Goal: Navigation & Orientation: Find specific page/section

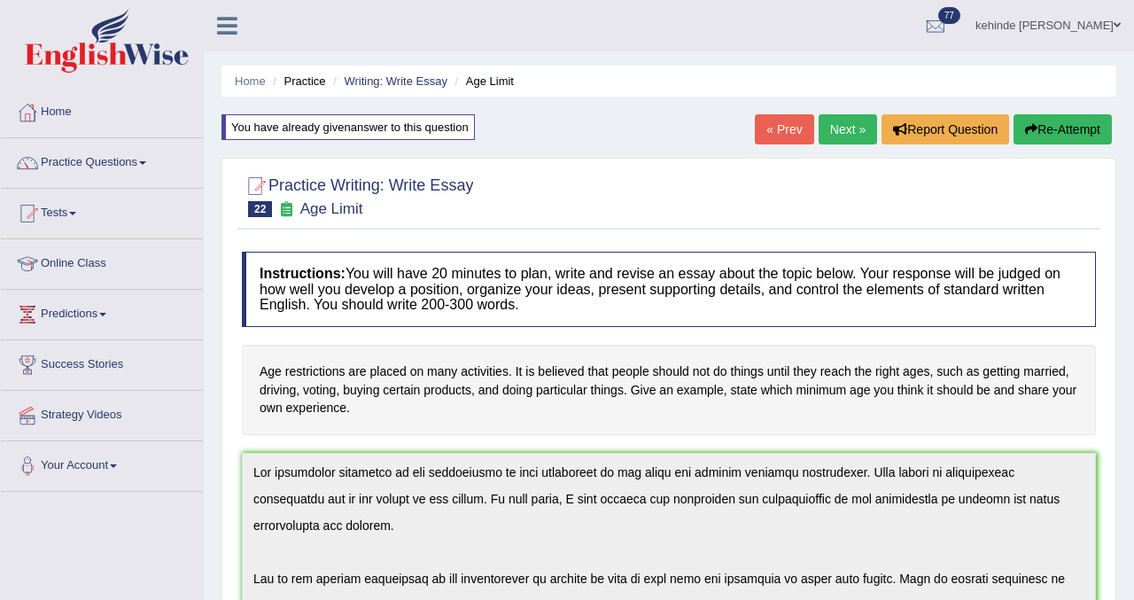
scroll to position [160, 0]
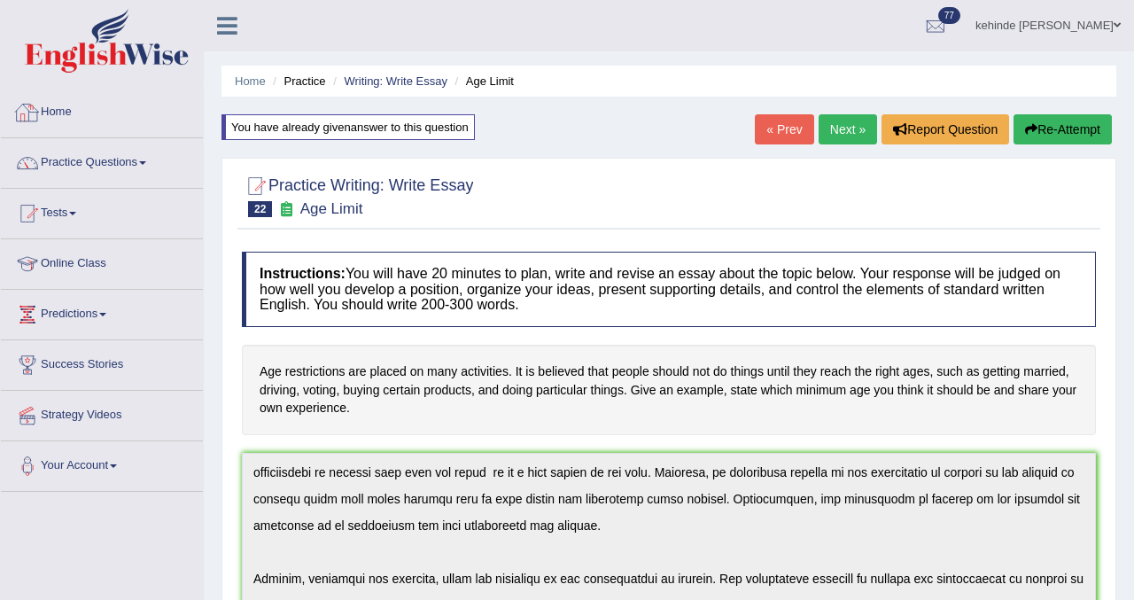
click at [69, 113] on link "Home" at bounding box center [102, 110] width 202 height 44
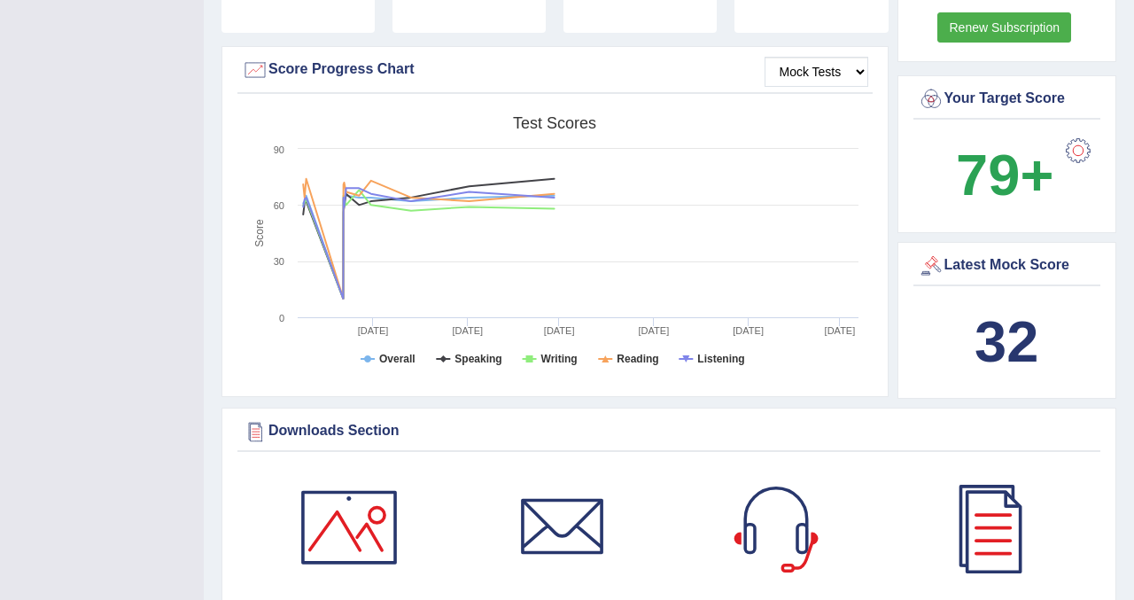
scroll to position [496, 0]
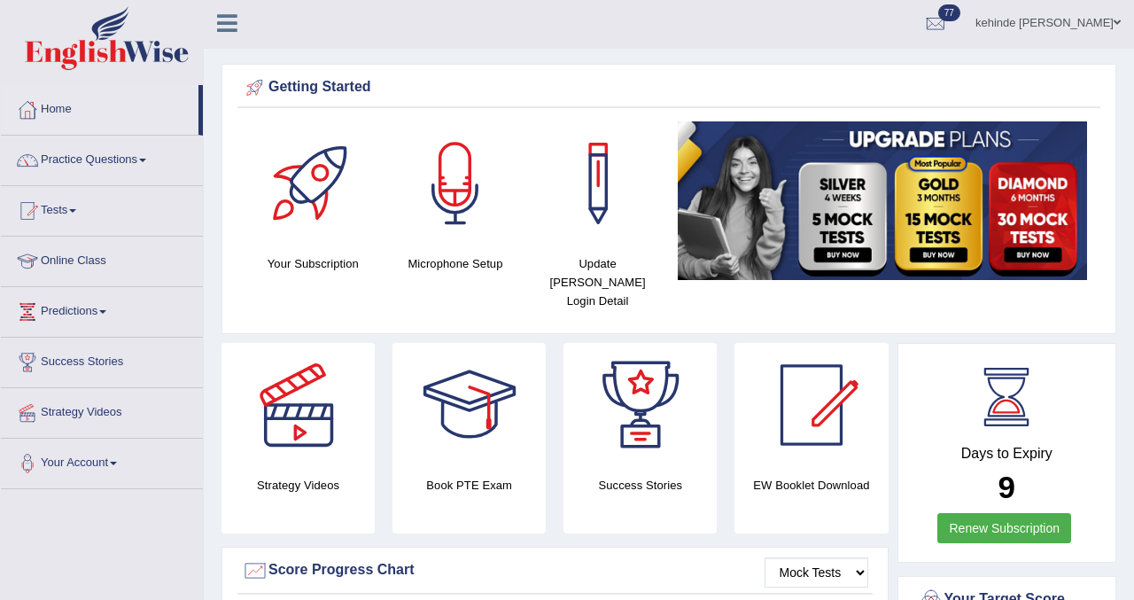
scroll to position [0, 0]
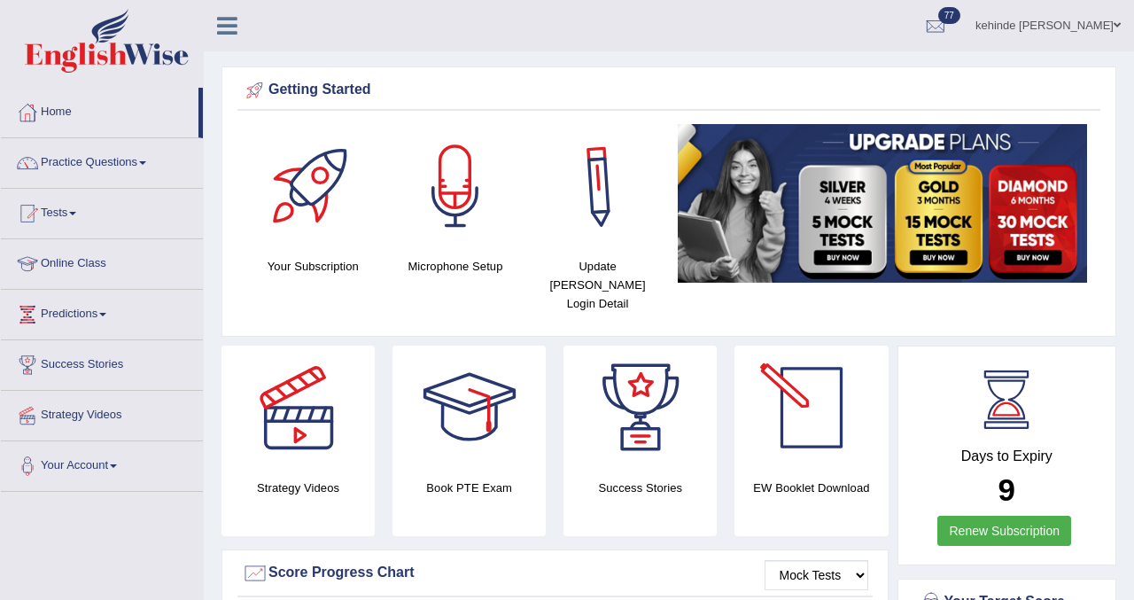
click at [1133, 420] on html "Toggle navigation Home Practice Questions Speaking Practice Read Aloud Repeat S…" at bounding box center [567, 300] width 1134 height 600
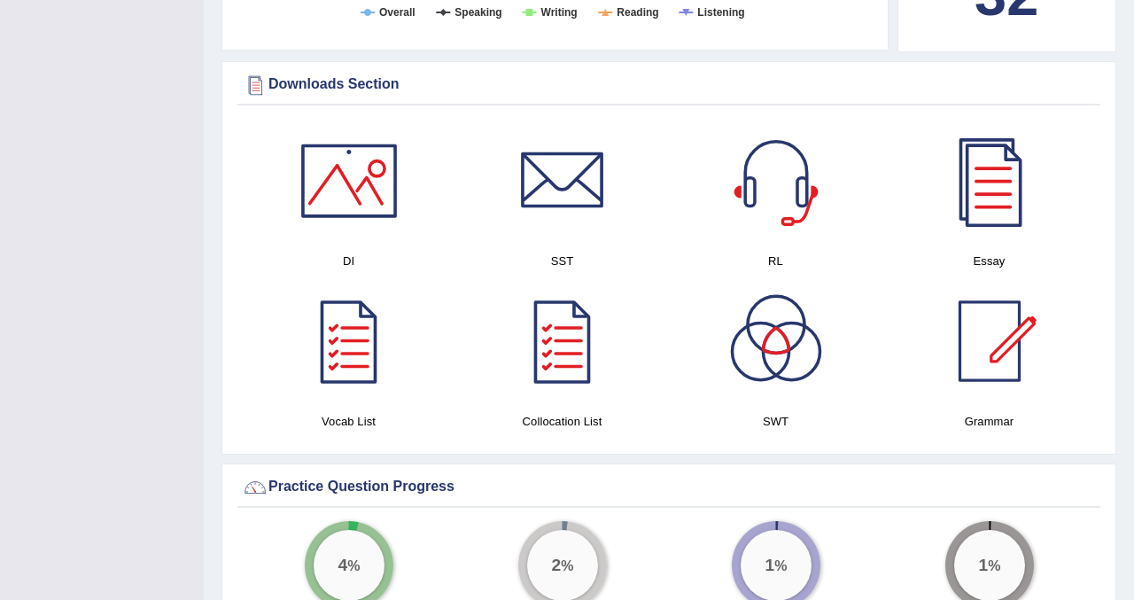
scroll to position [830, 0]
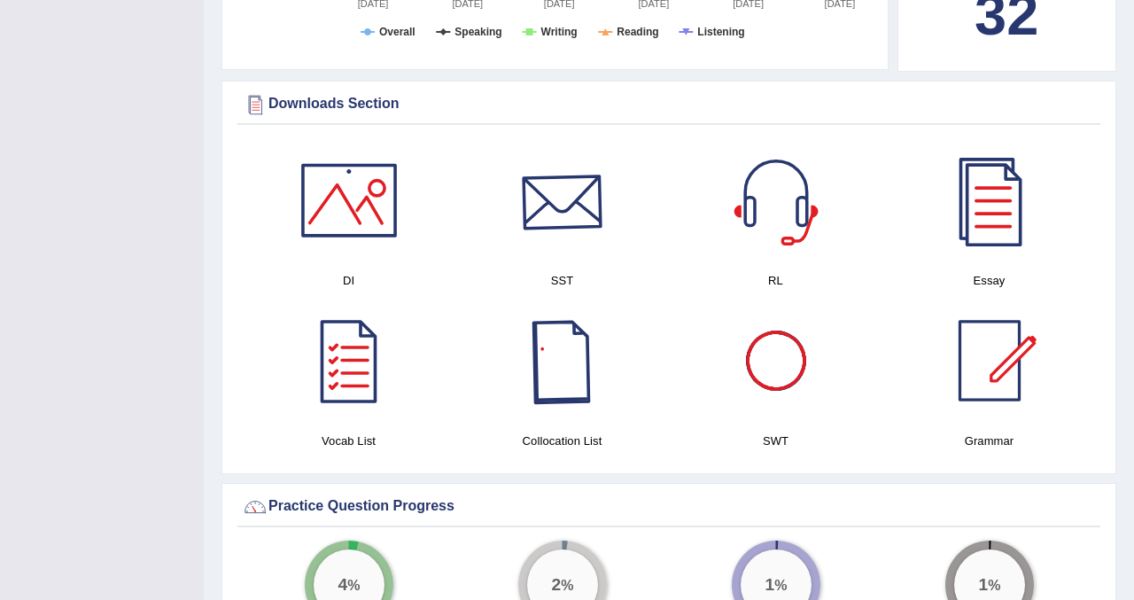
click at [561, 231] on div at bounding box center [563, 200] width 124 height 124
